Goal: Transaction & Acquisition: Obtain resource

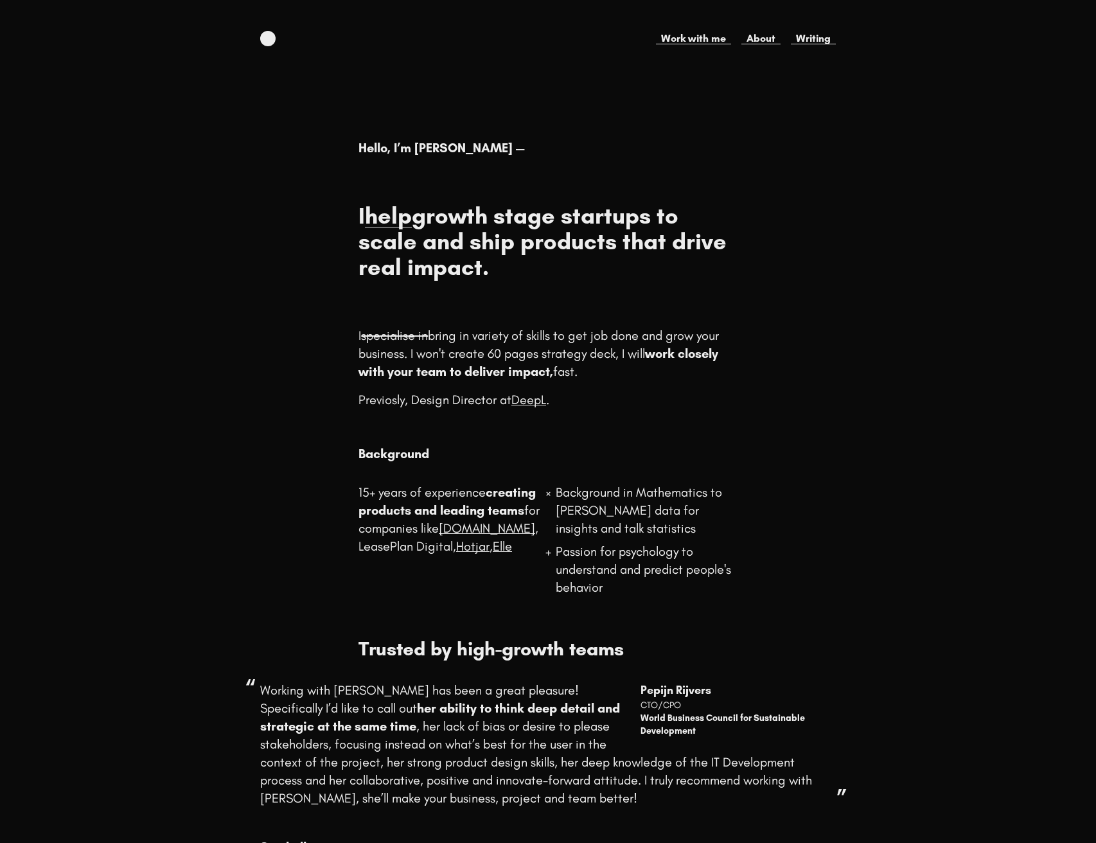
click at [168, 146] on body "Work with me About Writing Hello, I’m [PERSON_NAME] — I help growth stage start…" at bounding box center [548, 473] width 1096 height 884
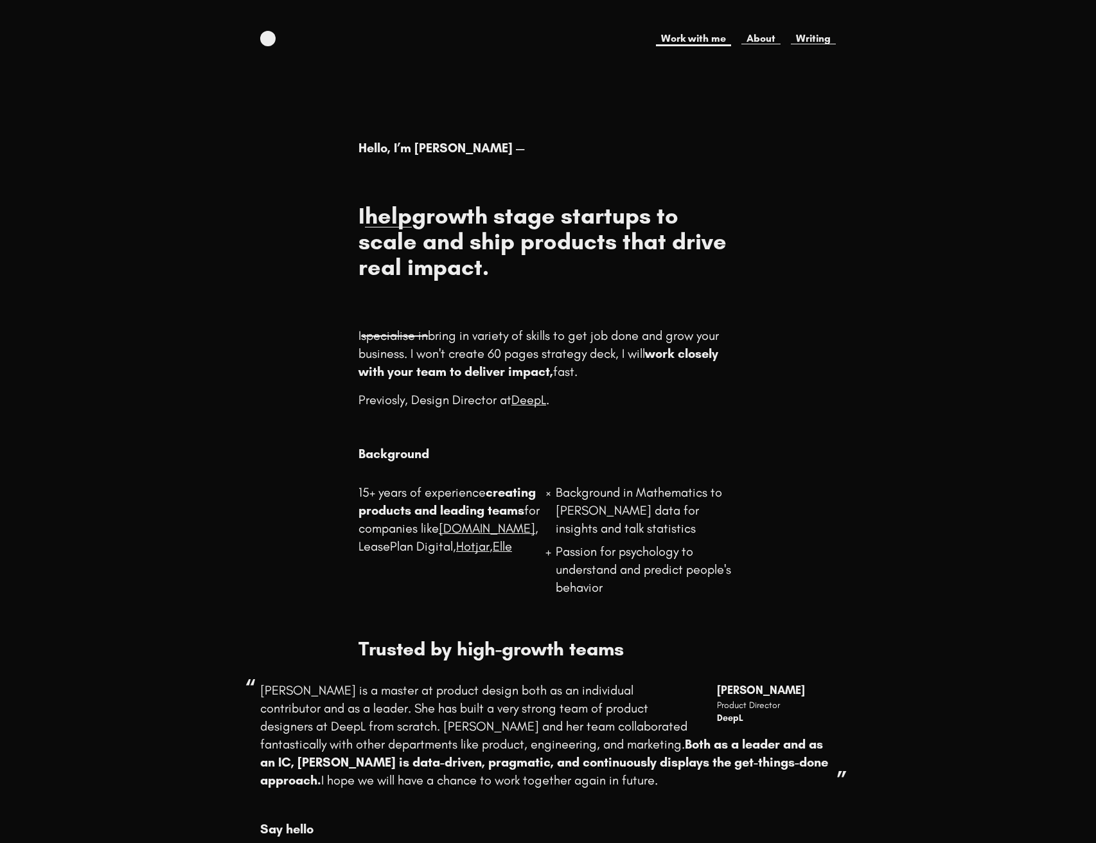
click at [685, 35] on link "Work with me" at bounding box center [693, 38] width 75 height 15
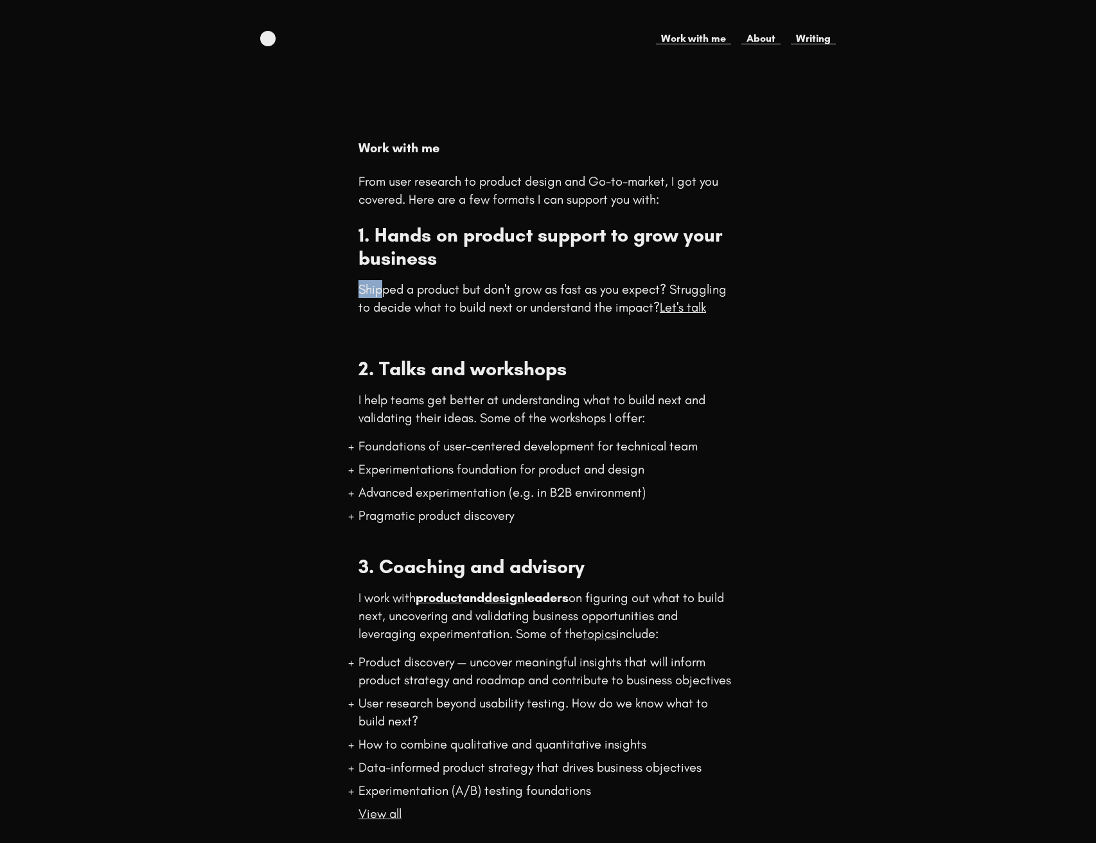
drag, startPoint x: 466, startPoint y: 272, endPoint x: 595, endPoint y: 284, distance: 129.0
click at [572, 278] on div "1. Hands on product support to grow your business Shipped a product but don't g…" at bounding box center [547, 269] width 378 height 92
click at [597, 284] on p "Shipped a product but don't grow as fast as you expect? Struggling to decide wh…" at bounding box center [547, 298] width 378 height 36
click at [764, 37] on link "About" at bounding box center [760, 38] width 39 height 15
click at [212, 166] on body "Work with me About Writing Work with me From user research to product design an…" at bounding box center [548, 496] width 1096 height 930
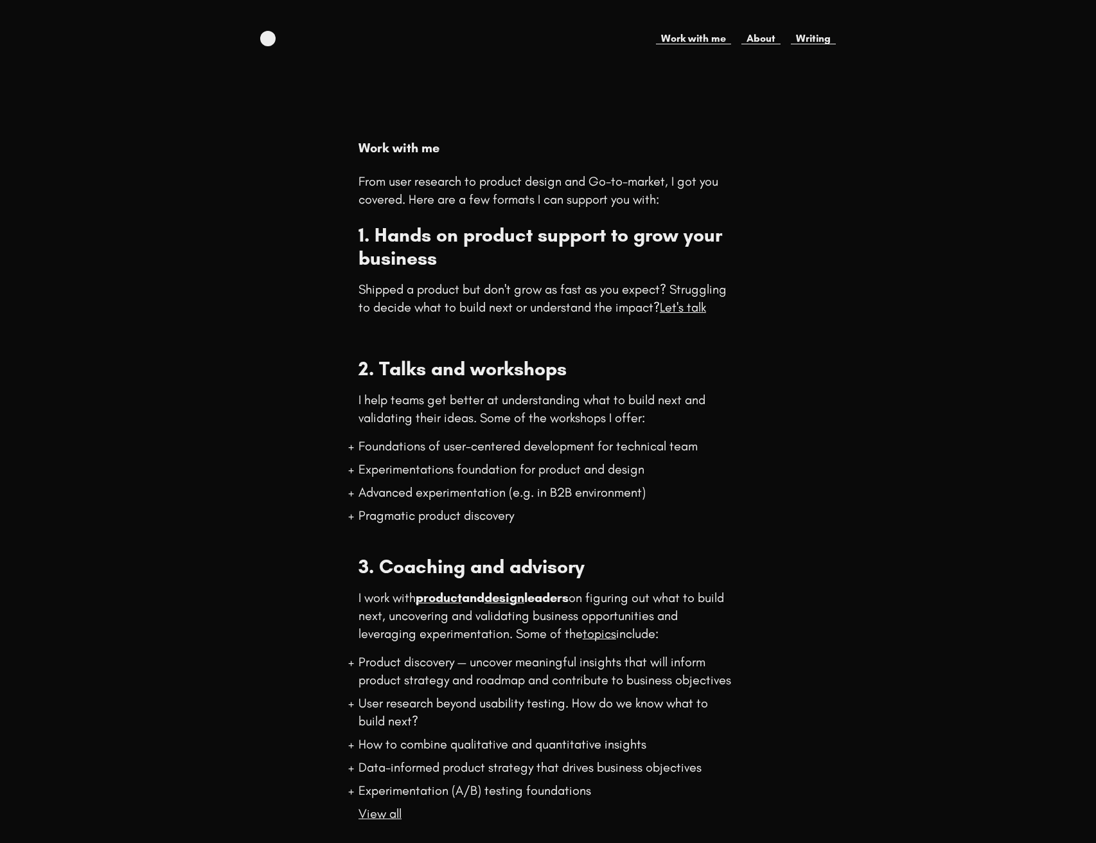
click at [208, 168] on body "Work with me About Writing Work with me From user research to product design an…" at bounding box center [548, 496] width 1096 height 930
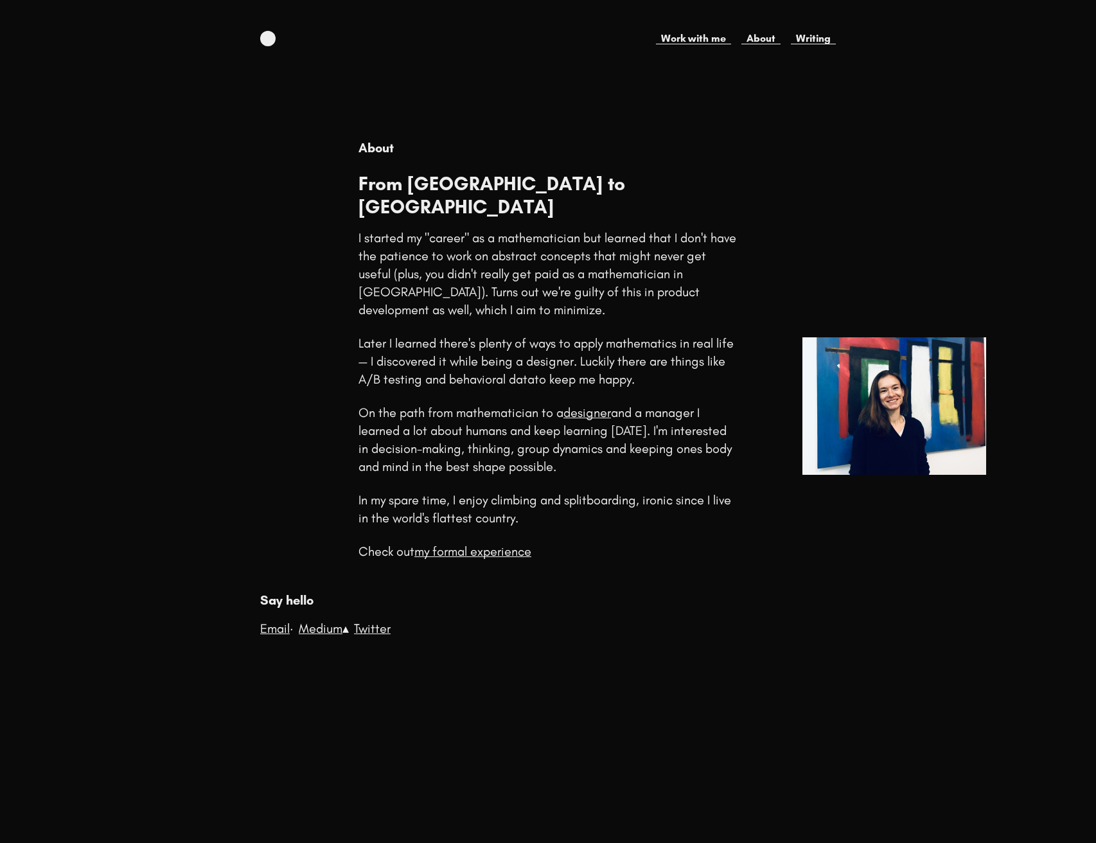
click at [177, 80] on body "Work with me About Writing About From [GEOGRAPHIC_DATA] to [GEOGRAPHIC_DATA] I …" at bounding box center [548, 452] width 1096 height 843
